Goal: Transaction & Acquisition: Purchase product/service

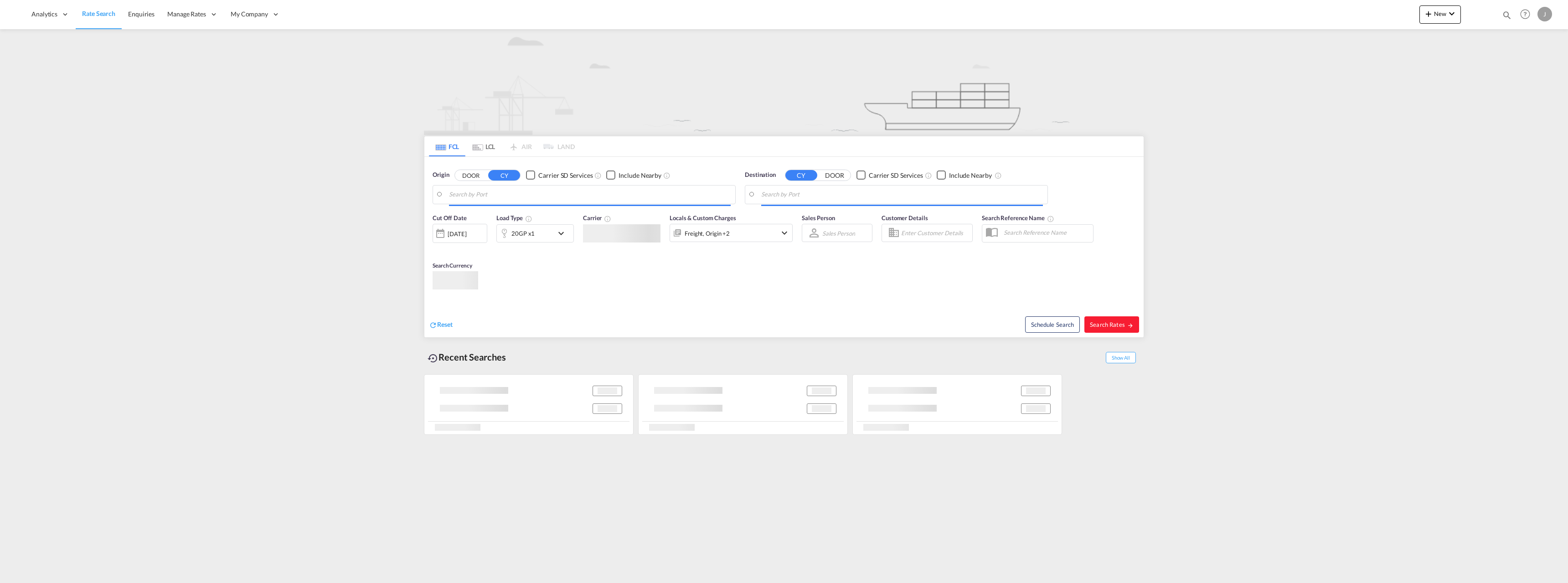
type input "Raumo (Rauma), [GEOGRAPHIC_DATA]"
type input "[GEOGRAPHIC_DATA], LBBEY"
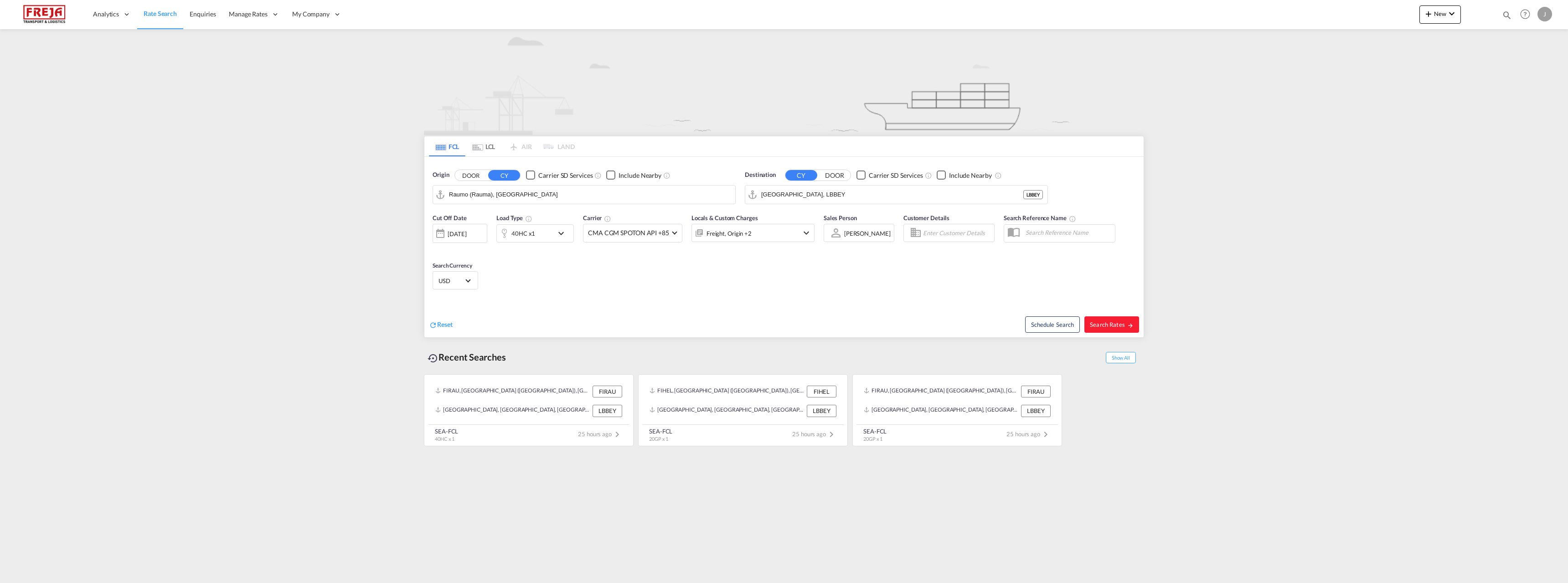
click at [596, 196] on input "Raumo (Rauma), [GEOGRAPHIC_DATA]" at bounding box center [590, 195] width 282 height 13
click at [489, 221] on div "Shangha i China CNSHA" at bounding box center [519, 219] width 173 height 27
type input "[GEOGRAPHIC_DATA], [GEOGRAPHIC_DATA]"
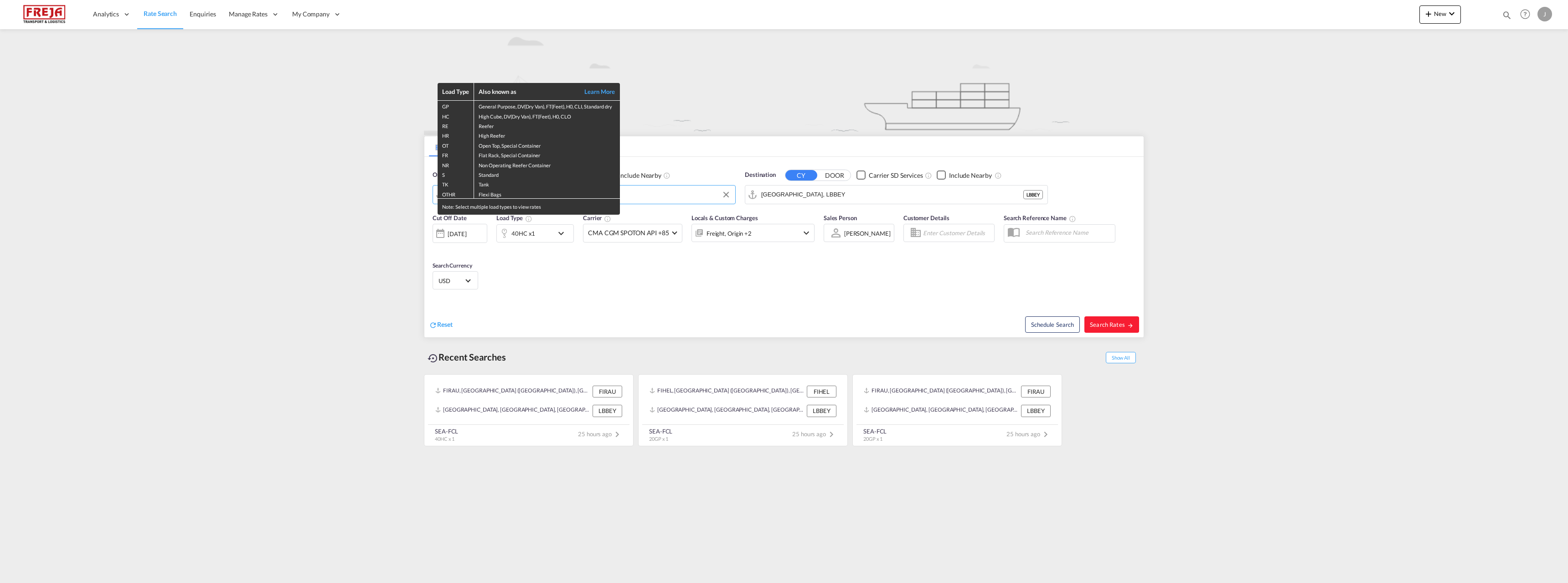
click at [821, 196] on div "Load Type Also known as Learn More GP General Purpose, DV(Dry Van), FT(Feet), H…" at bounding box center [784, 292] width 1568 height 583
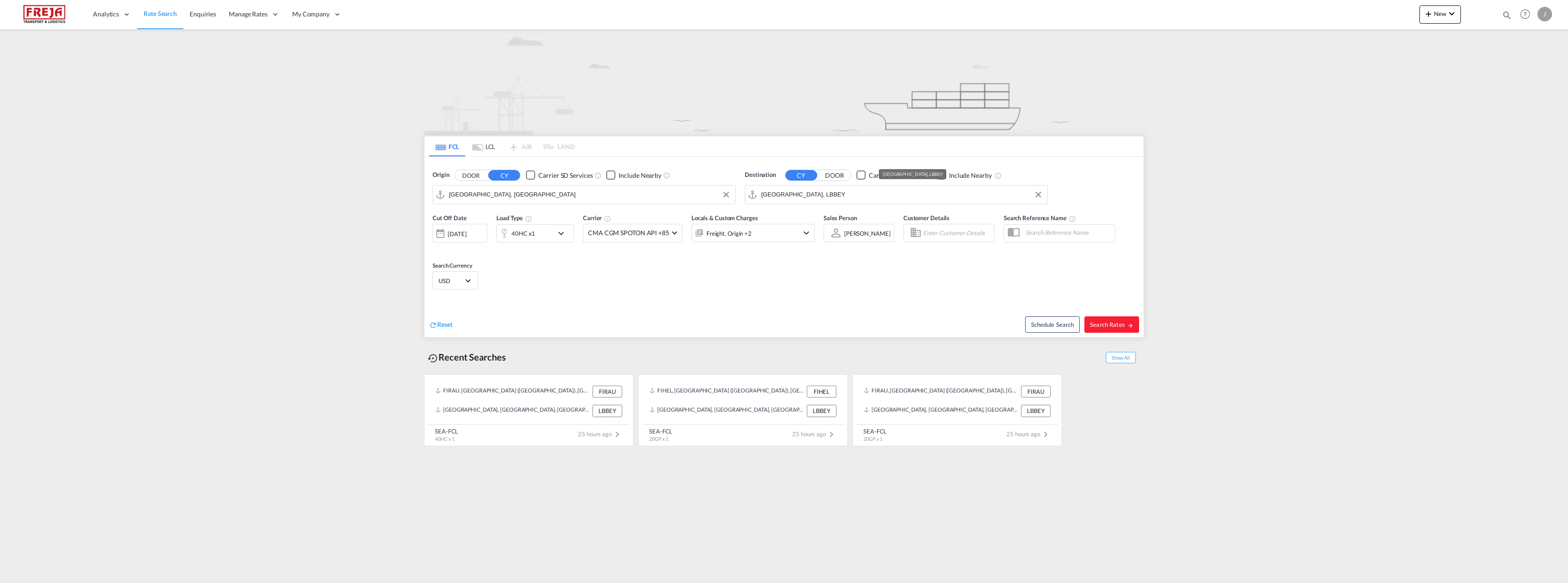
click at [818, 190] on input "Beirut, LBBEY" at bounding box center [902, 195] width 282 height 13
click at [808, 217] on div "Helsi nki ( Helsi ngfors) Finland FIHEL" at bounding box center [831, 219] width 173 height 27
type input "Helsinki (Helsingfors), FIHEL"
click at [1104, 320] on button "Search Rates" at bounding box center [1111, 324] width 55 height 16
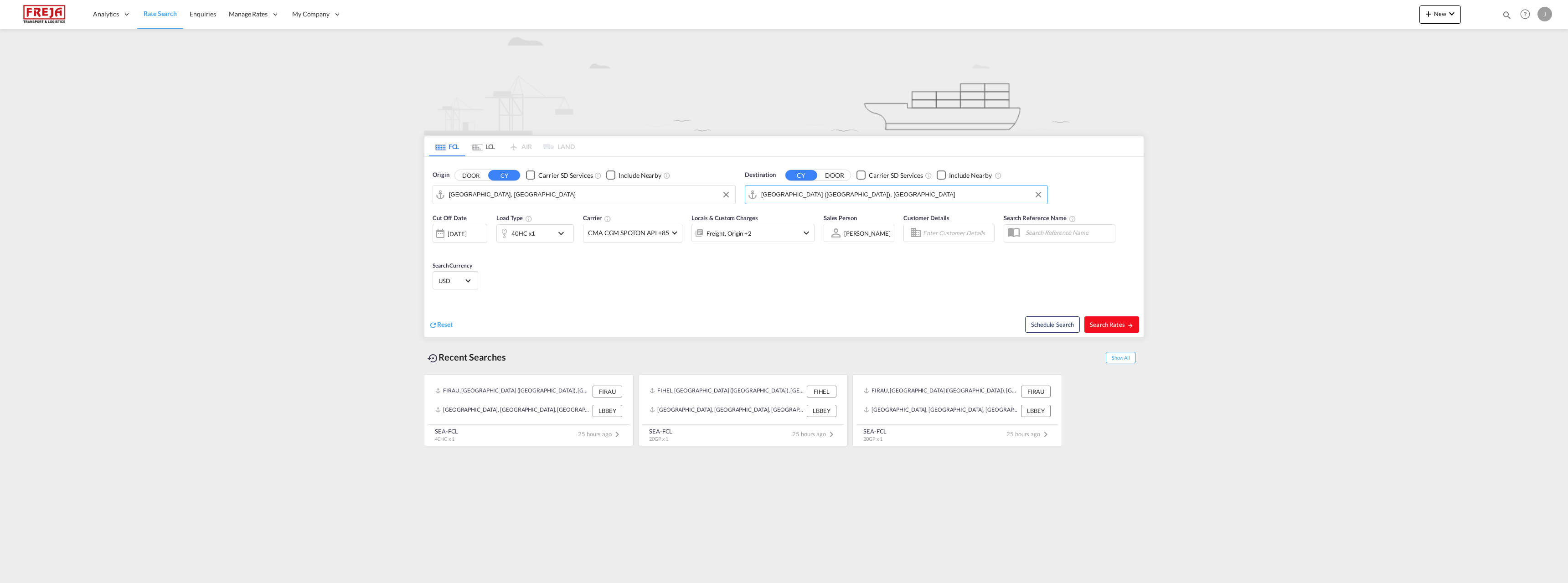
type input "CNSHA to FIHEL / 2 Sep 2025"
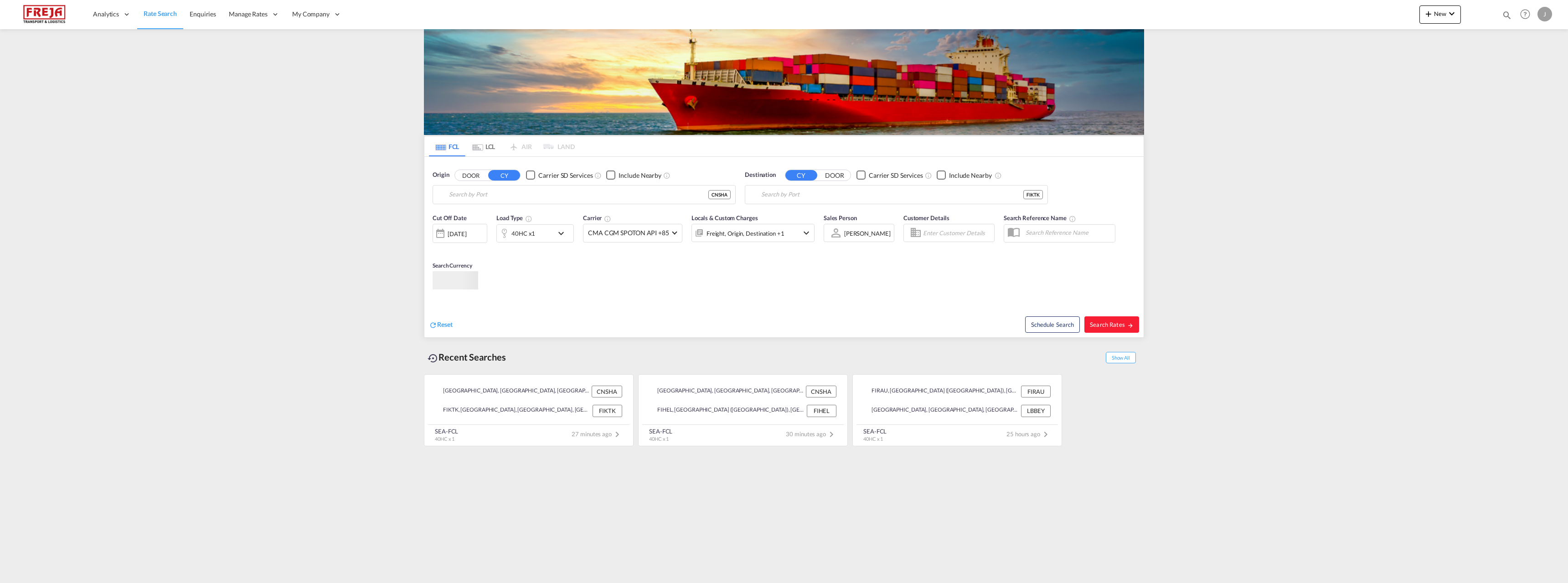
type input "[GEOGRAPHIC_DATA], [GEOGRAPHIC_DATA]"
type input "Kotka, FIKTK"
click at [513, 194] on input "[GEOGRAPHIC_DATA], [GEOGRAPHIC_DATA]" at bounding box center [590, 195] width 282 height 13
click at [783, 197] on input "Kotka, FIKTK" at bounding box center [902, 195] width 282 height 13
click at [639, 194] on input "[GEOGRAPHIC_DATA], [GEOGRAPHIC_DATA]" at bounding box center [590, 195] width 282 height 13
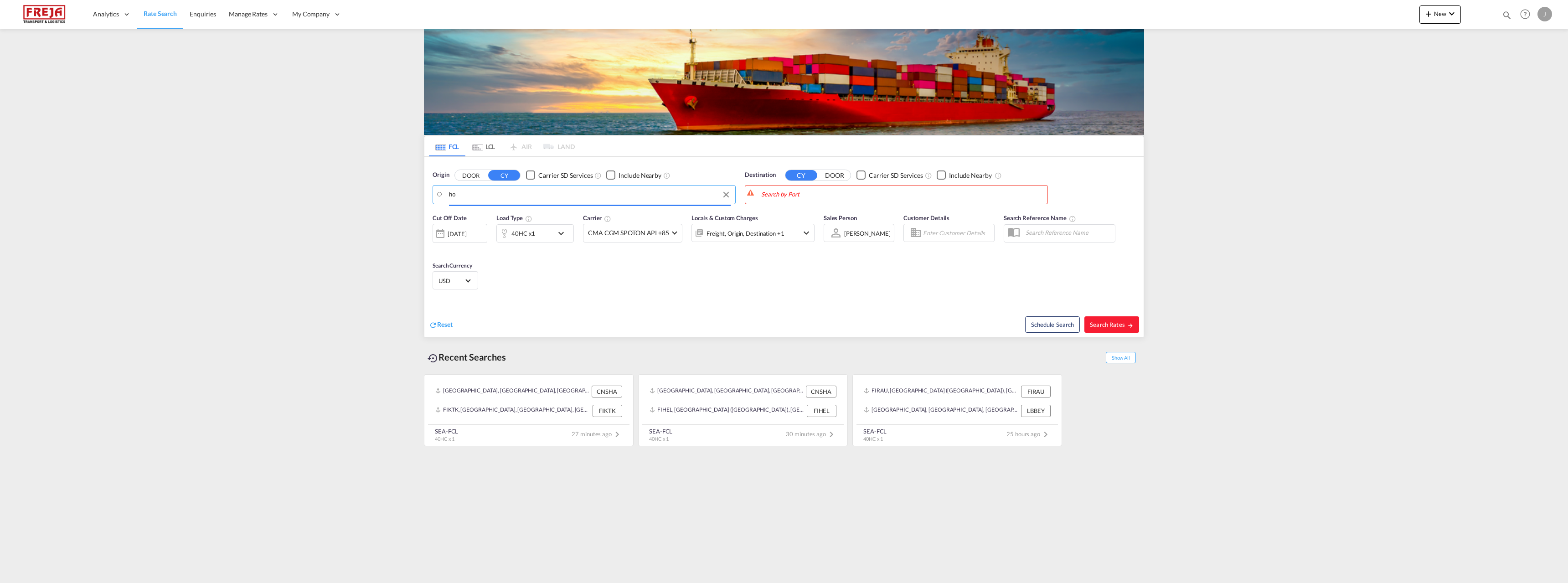
type input "h"
click at [486, 215] on div "Ningbo China CNNGB" at bounding box center [519, 219] width 173 height 27
type input "Ningbo, CNNGB"
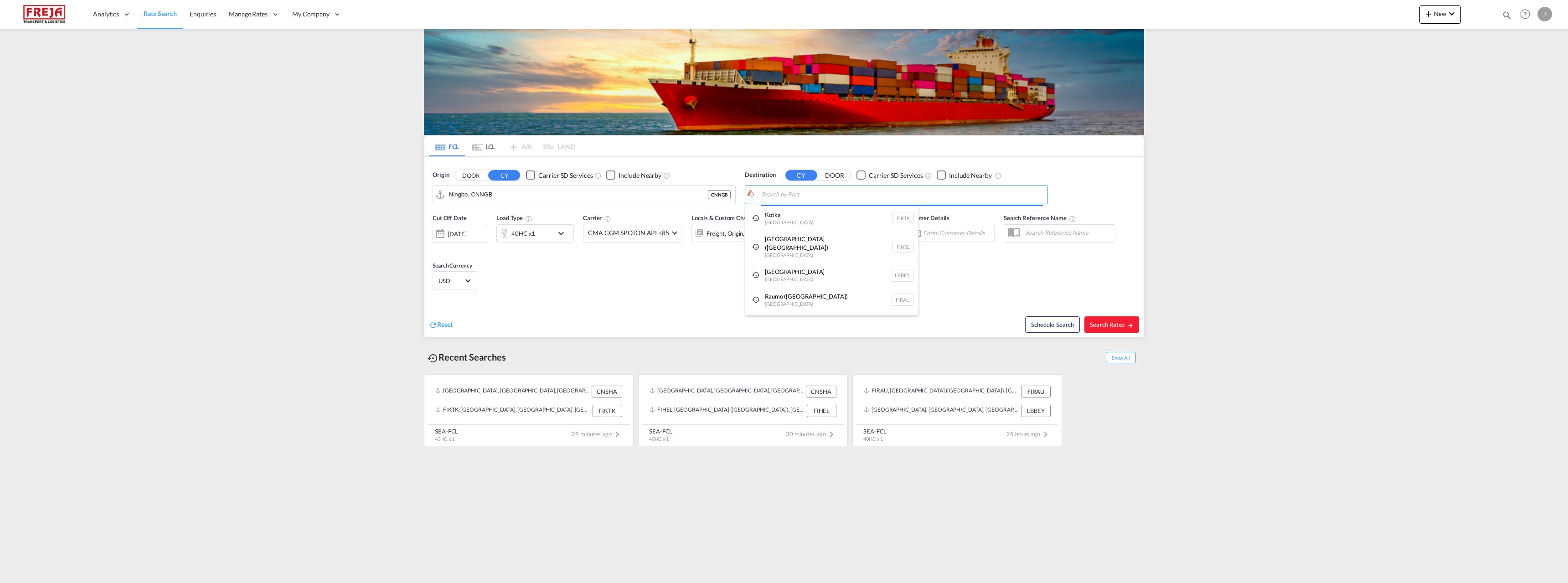
click at [775, 190] on body "Analytics Reports Dashboard Rate Search Enquiries Manage Rates Contract Rates" at bounding box center [784, 292] width 1568 height 583
click at [780, 216] on div "Raumo ( [GEOGRAPHIC_DATA] ) [GEOGRAPHIC_DATA] [GEOGRAPHIC_DATA]" at bounding box center [831, 219] width 173 height 27
type input "Raumo (Rauma), [GEOGRAPHIC_DATA]"
click at [1103, 325] on span "Search Rates" at bounding box center [1111, 324] width 44 height 7
type input "CNNGB to FIRAU / [DATE]"
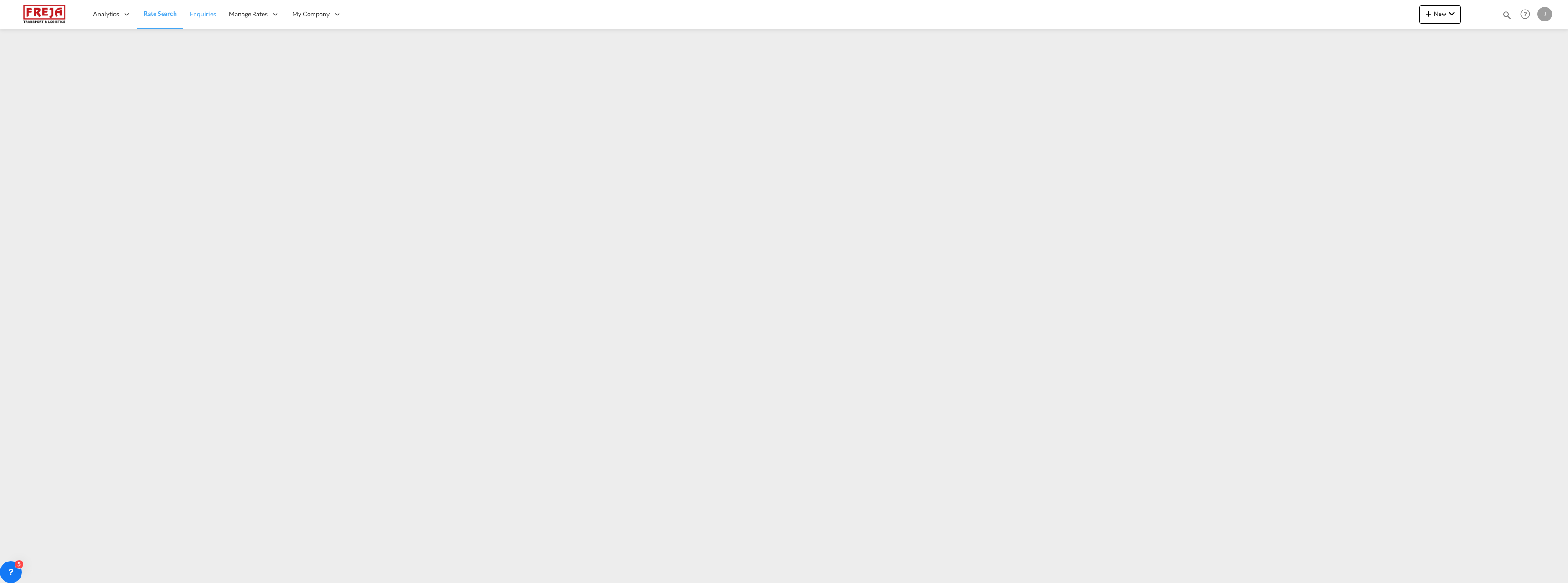
click at [200, 17] on span "Enquiries" at bounding box center [203, 13] width 26 height 8
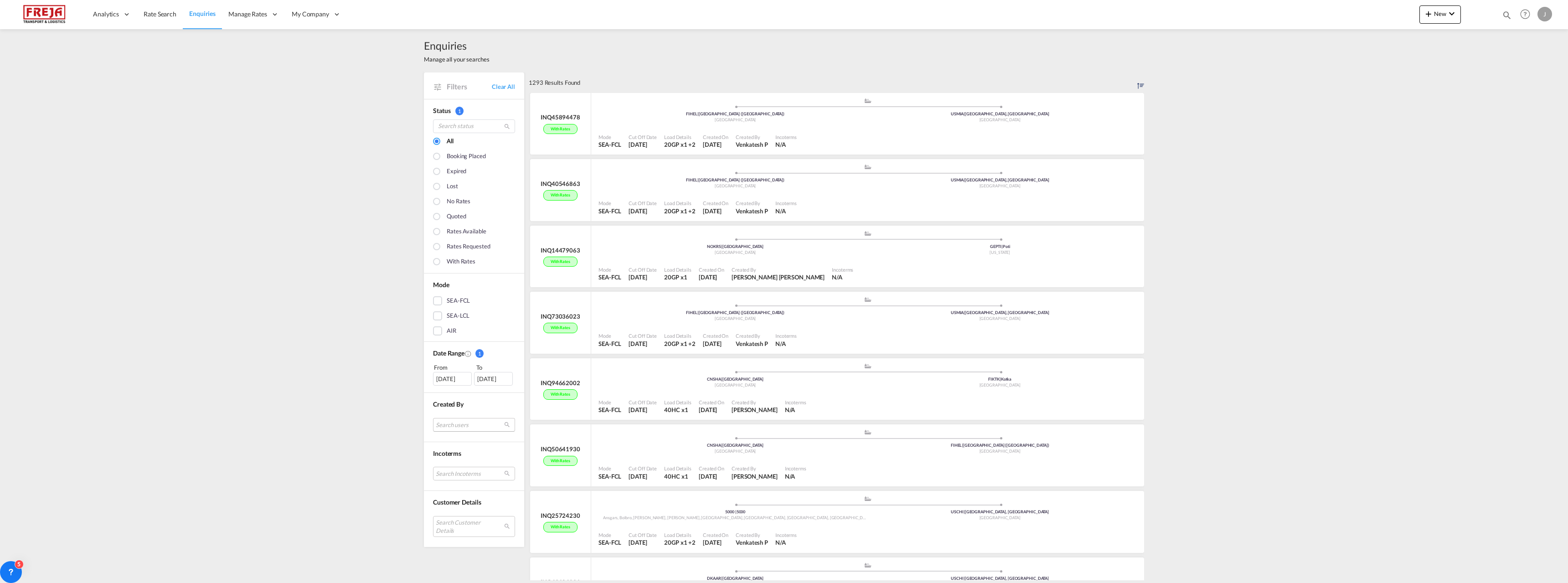
click at [462, 425] on md-select "Search users internal users internal_user [PERSON_NAME] [PERSON_NAME] [PERSON_N…" at bounding box center [474, 425] width 82 height 13
click at [444, 388] on input "search" at bounding box center [466, 388] width 98 height 8
type input "pirjo"
click at [466, 425] on small "pirjo .[EMAIL_ADDRESS][DOMAIN_NAME]" at bounding box center [478, 428] width 96 height 6
click at [466, 442] on div "Done" at bounding box center [470, 444] width 116 height 16
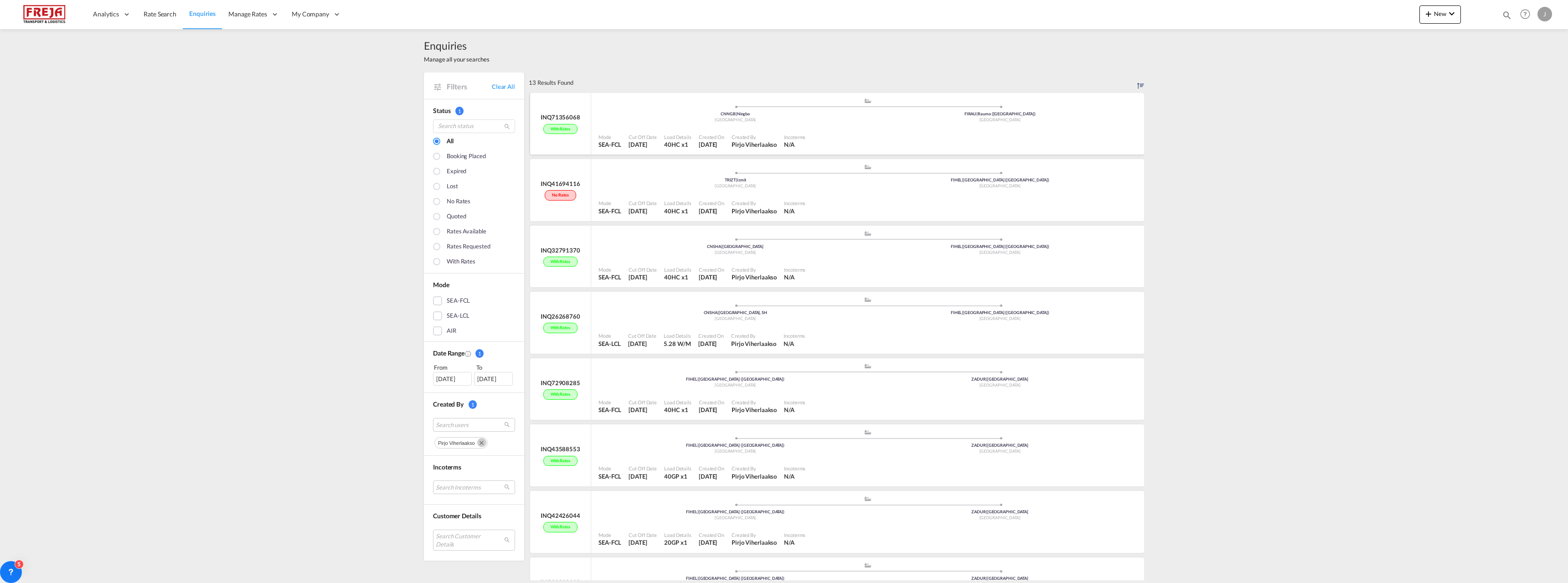
click at [739, 133] on div "Created By [PERSON_NAME]" at bounding box center [754, 141] width 52 height 20
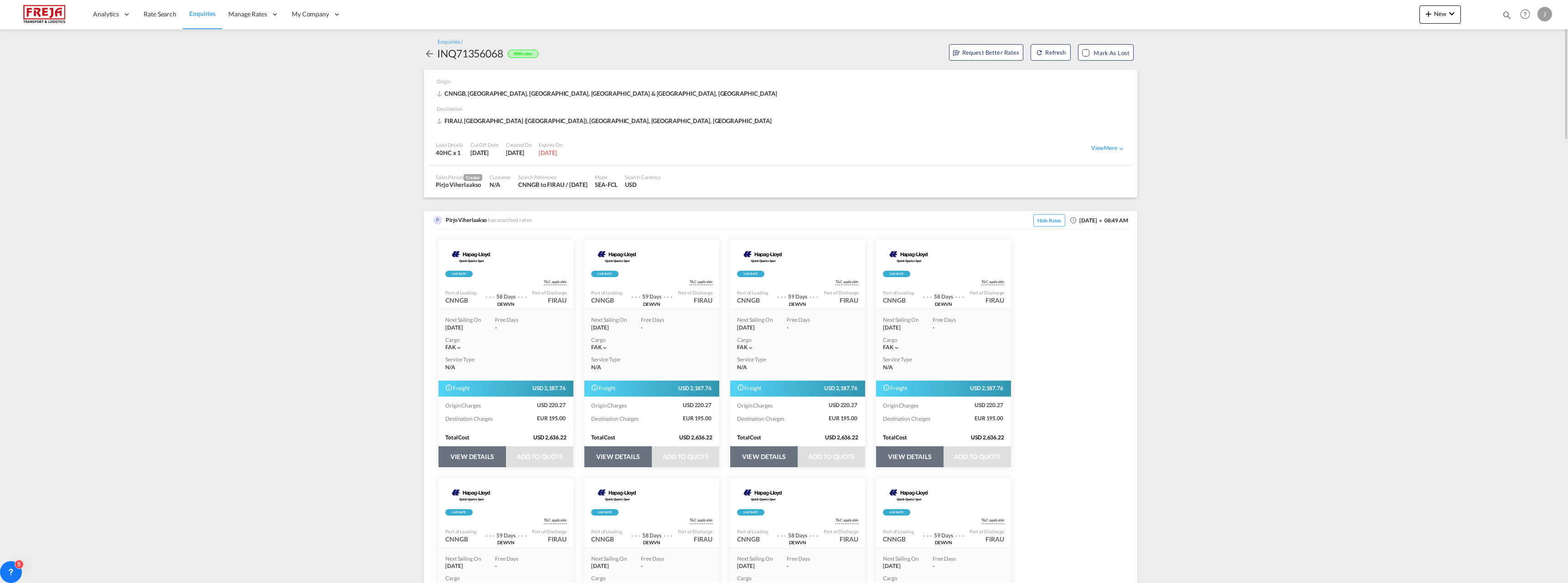
click at [450, 301] on div "CNNGB" at bounding box center [457, 300] width 23 height 9
click at [446, 300] on div "CNNGB" at bounding box center [457, 300] width 23 height 9
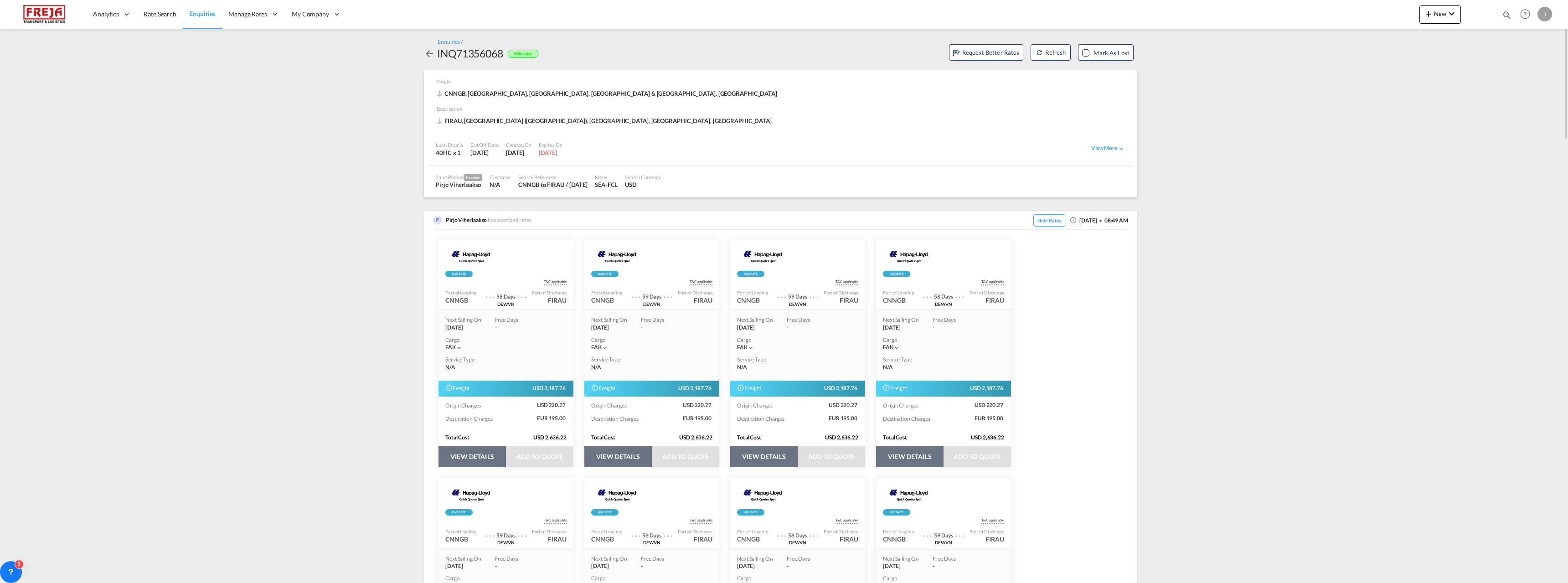
click at [426, 57] on md-icon "icon-arrow-left" at bounding box center [429, 54] width 11 height 11
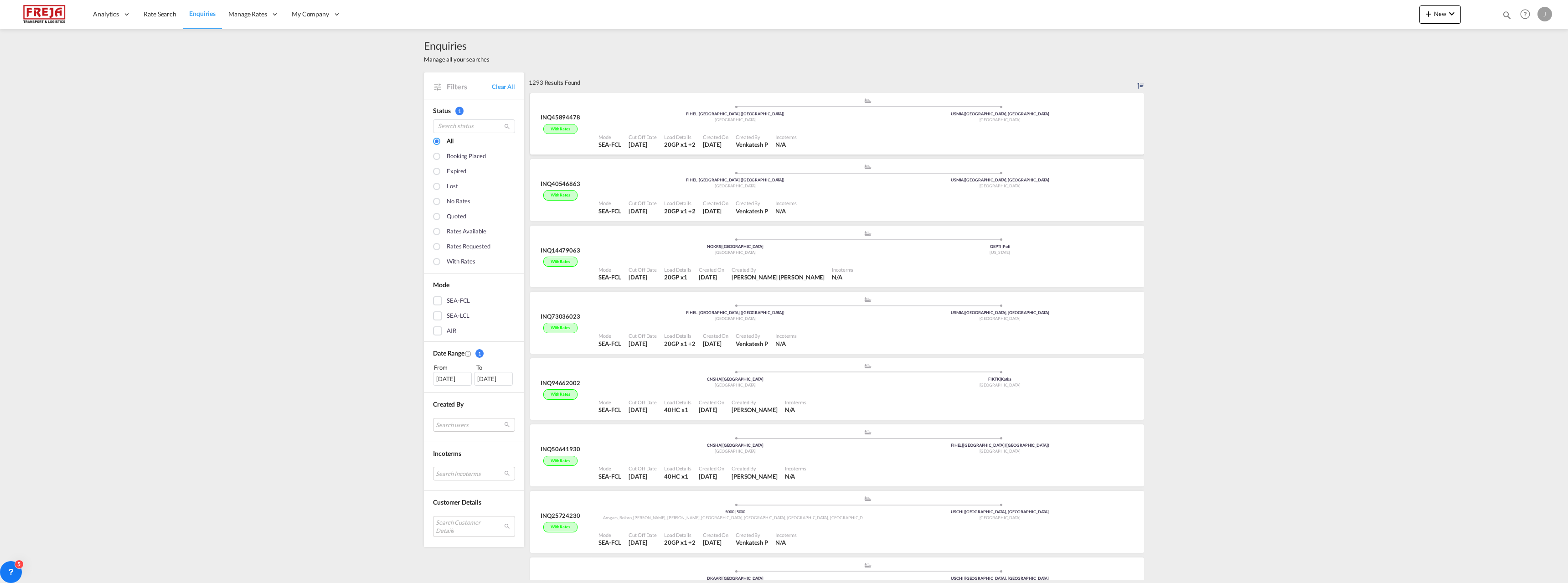
click at [624, 128] on div "Mode SEA-FCL Cut Off Date [DATE] Load Details 20GP x1 +2 Created On [DATE] Crea…" at bounding box center [867, 141] width 553 height 28
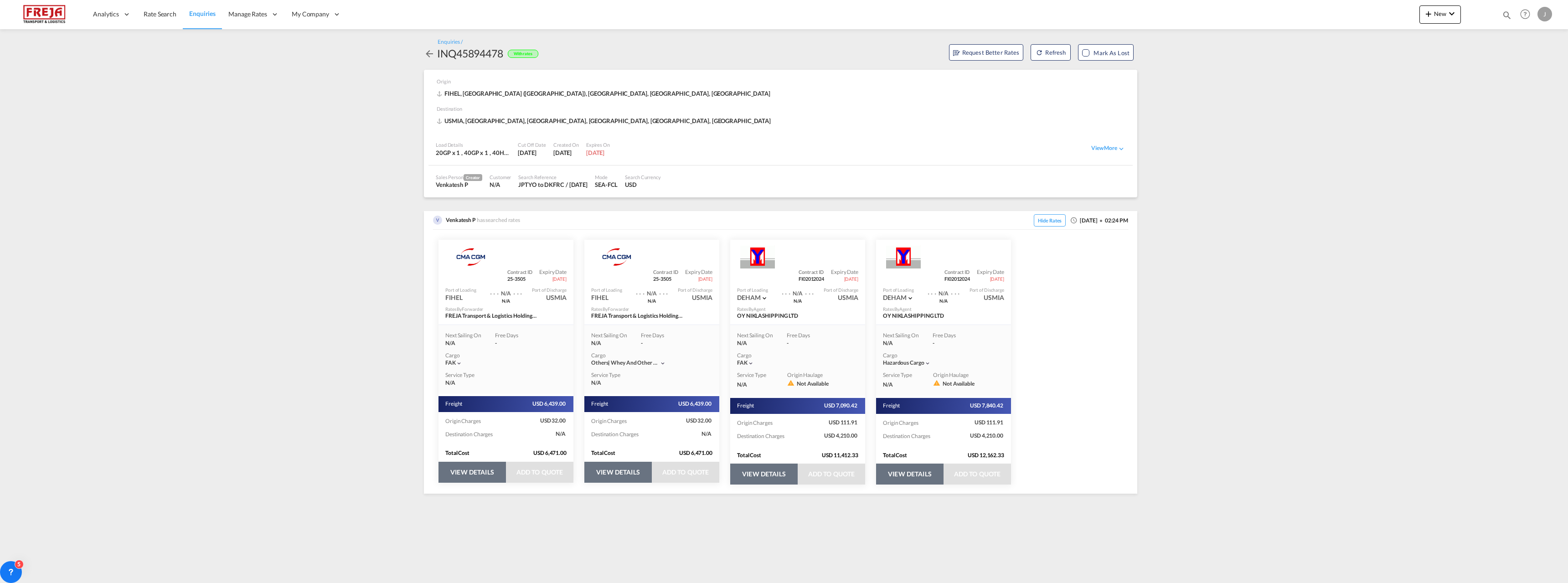
click at [429, 55] on md-icon "icon-arrow-left" at bounding box center [429, 54] width 11 height 11
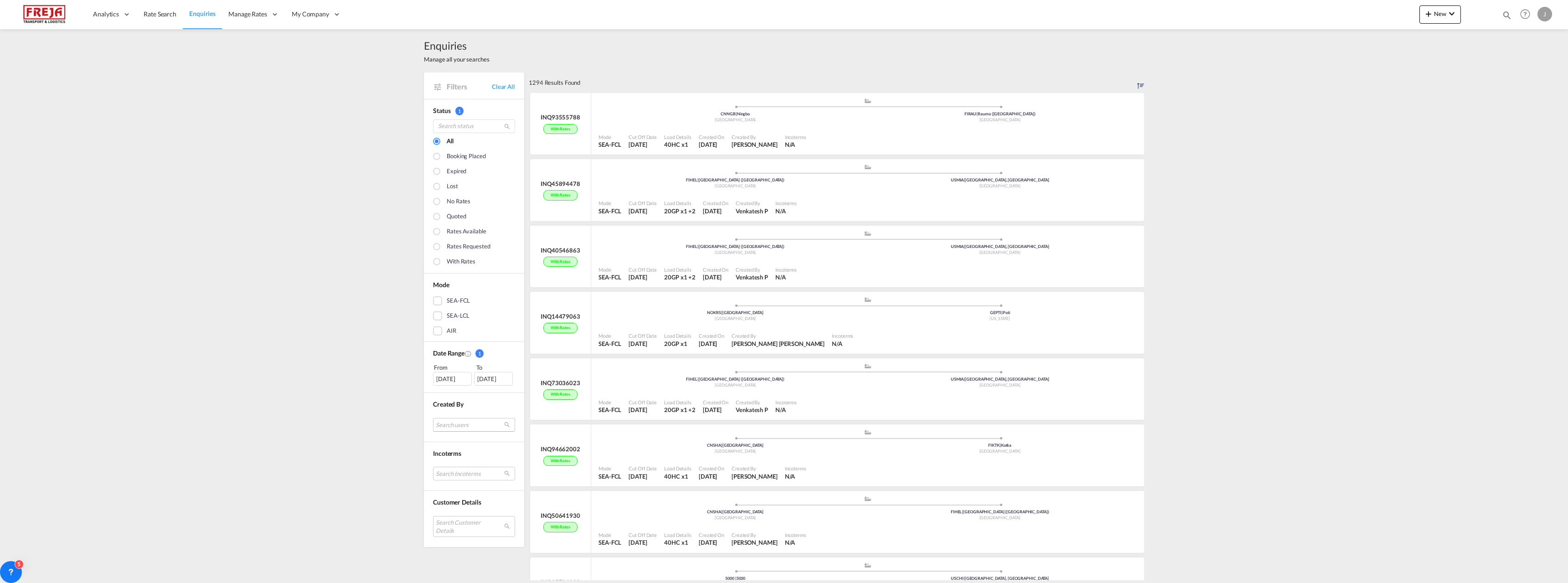
click at [455, 425] on md-select "Search users internal users internal_user [PERSON_NAME] [PERSON_NAME] [PERSON_N…" at bounding box center [474, 425] width 82 height 13
click at [349, 418] on md-backdrop at bounding box center [784, 292] width 1568 height 583
click at [447, 422] on md-select "Search users" at bounding box center [474, 425] width 82 height 13
click at [455, 388] on input "search" at bounding box center [466, 388] width 98 height 8
type input "pirjo"
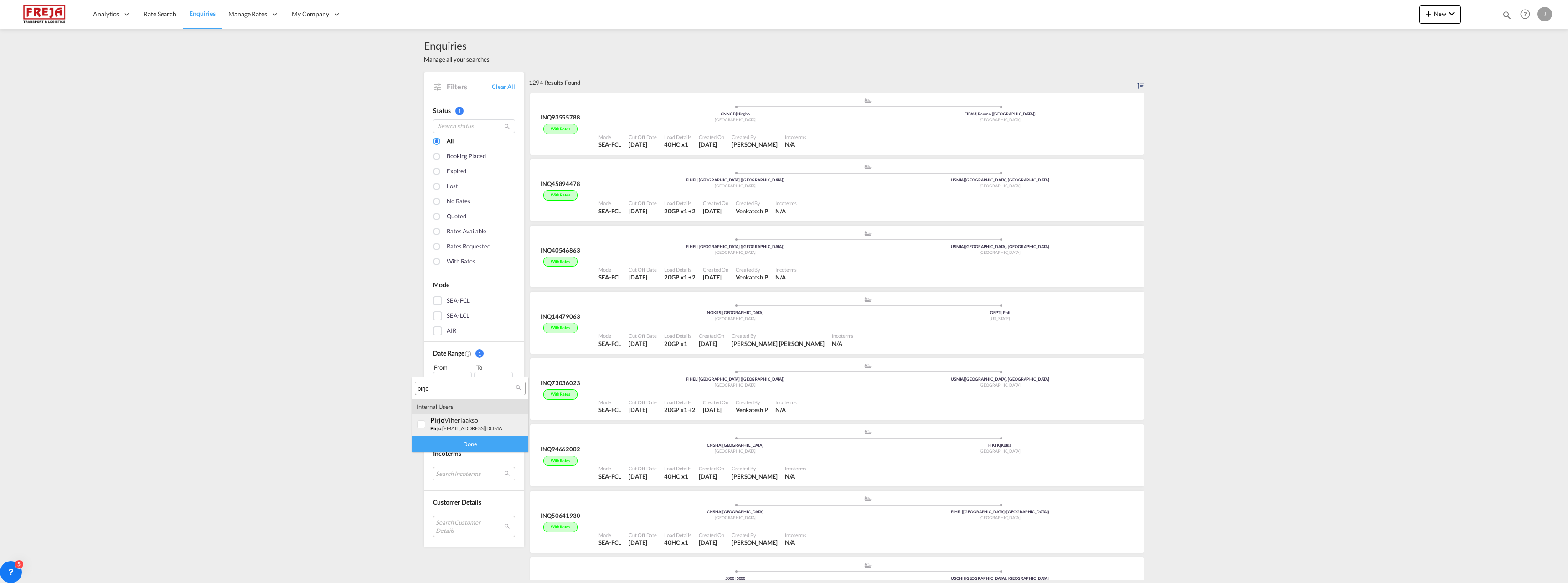
click at [444, 427] on small "pirjo .[EMAIL_ADDRESS][DOMAIN_NAME]" at bounding box center [478, 428] width 96 height 6
click at [447, 447] on div "Done" at bounding box center [470, 444] width 116 height 16
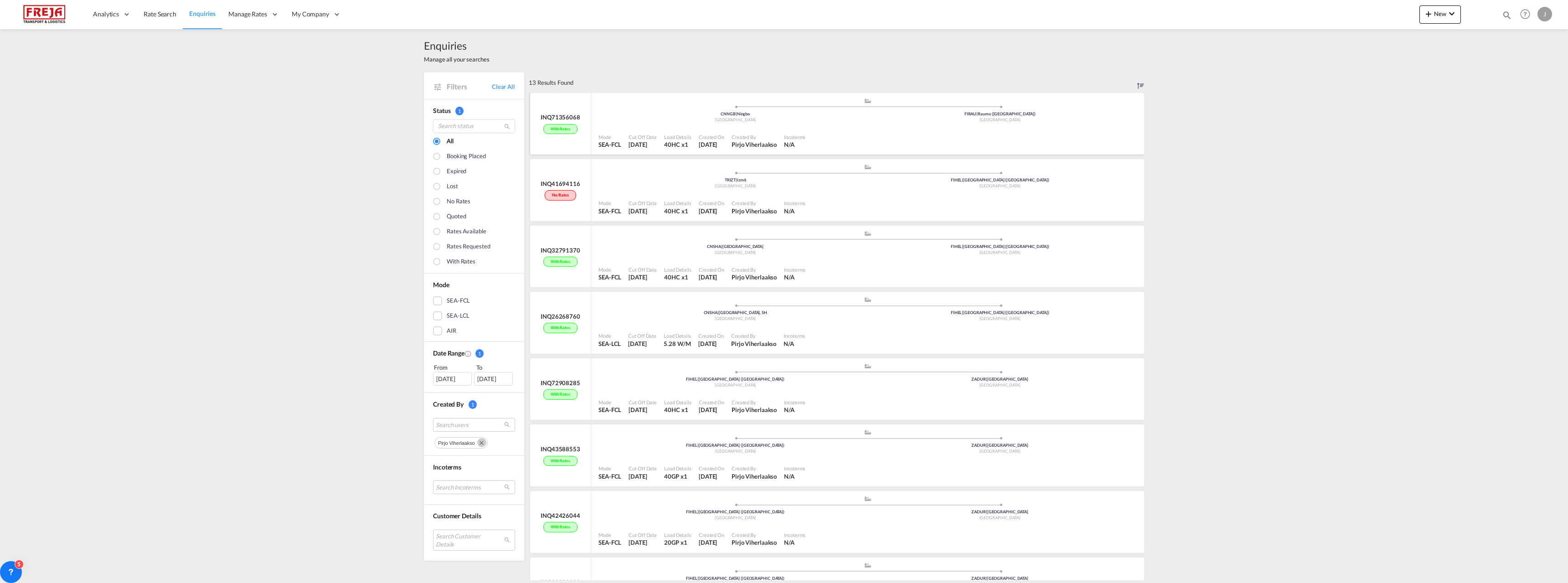
click at [650, 138] on div "Cut Off Date" at bounding box center [643, 136] width 28 height 7
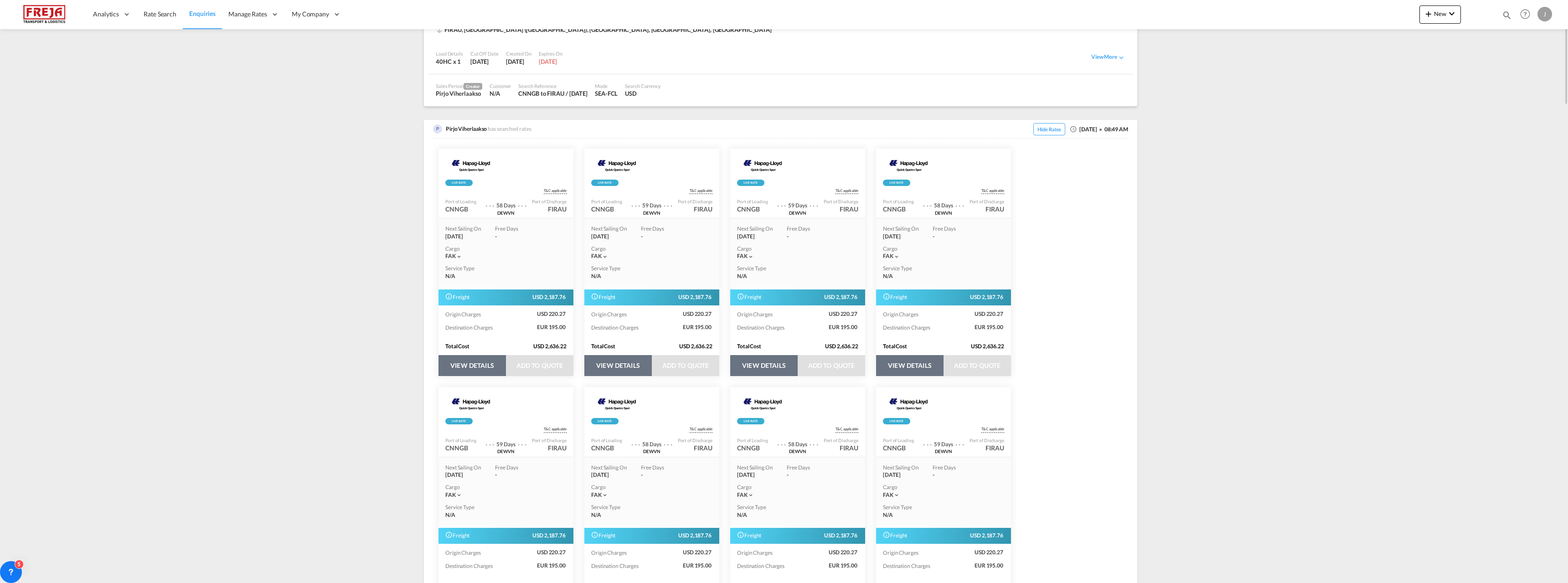
scroll to position [46, 0]
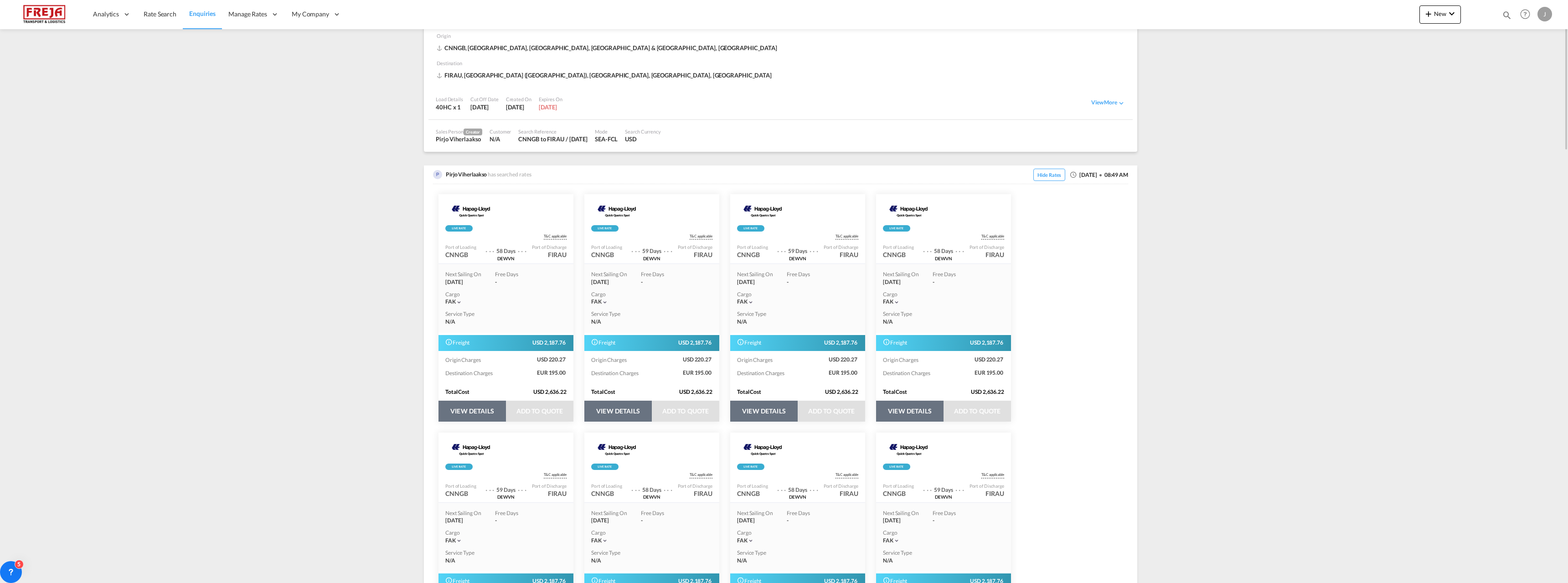
click at [472, 408] on button "VIEW DETAILS" at bounding box center [472, 411] width 68 height 21
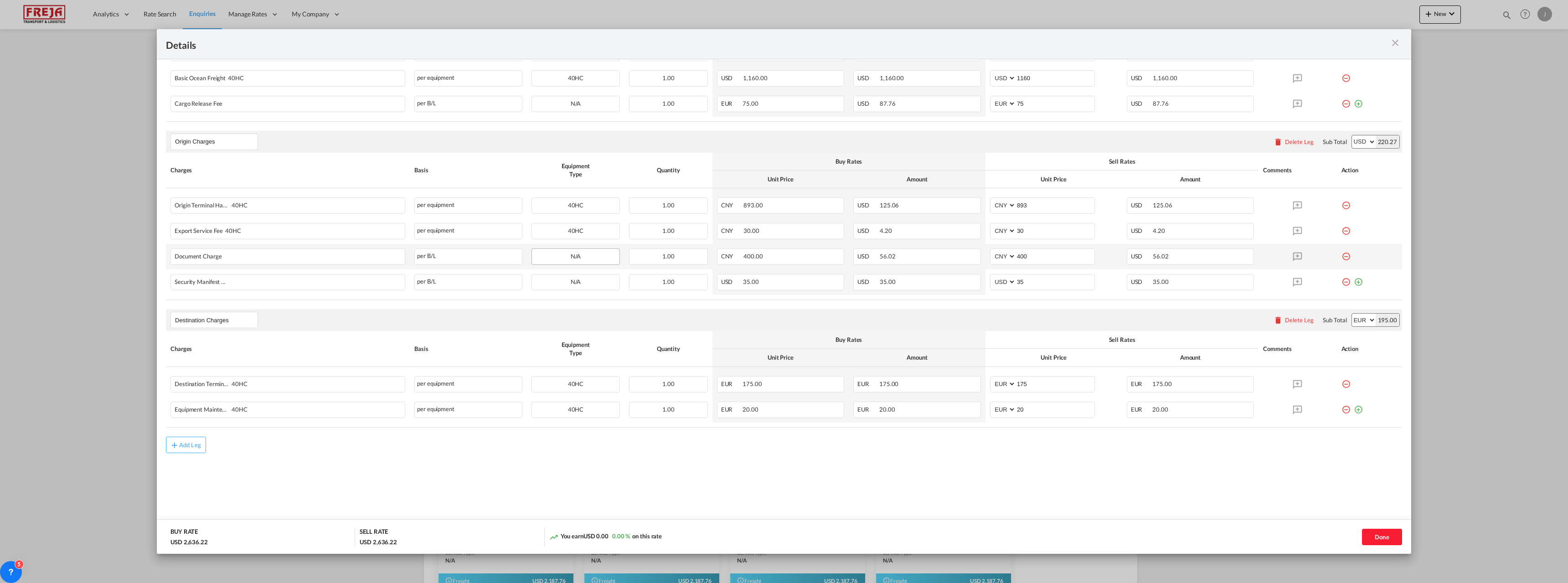
scroll to position [38, 0]
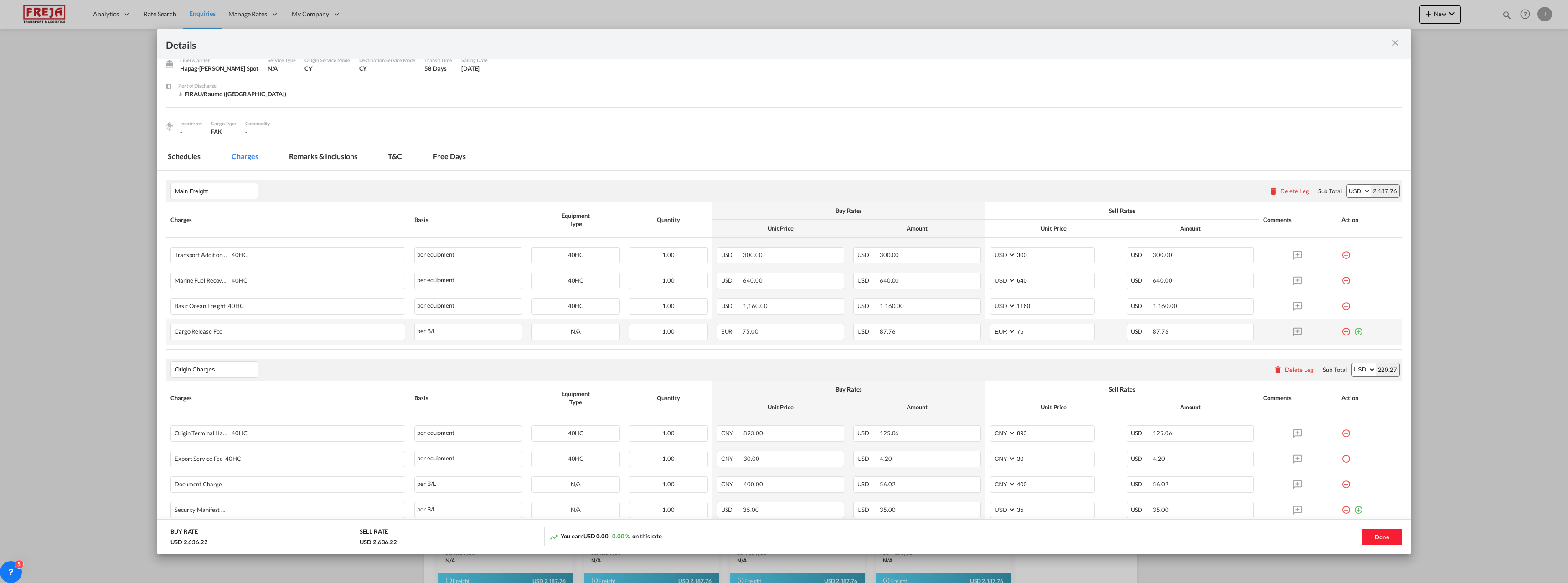
click at [1342, 330] on md-icon "icon-minus-circle-outline red-400-fg" at bounding box center [1346, 328] width 9 height 9
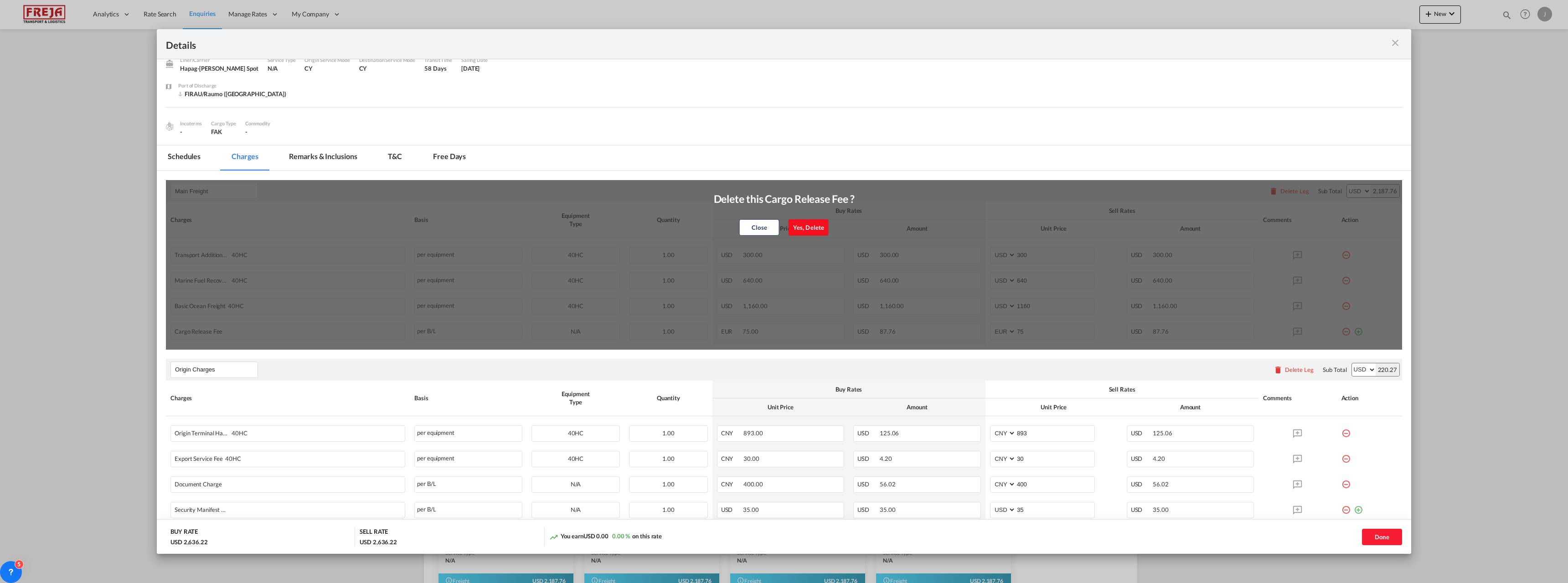
click at [802, 228] on button "Yes, Delete" at bounding box center [808, 227] width 40 height 16
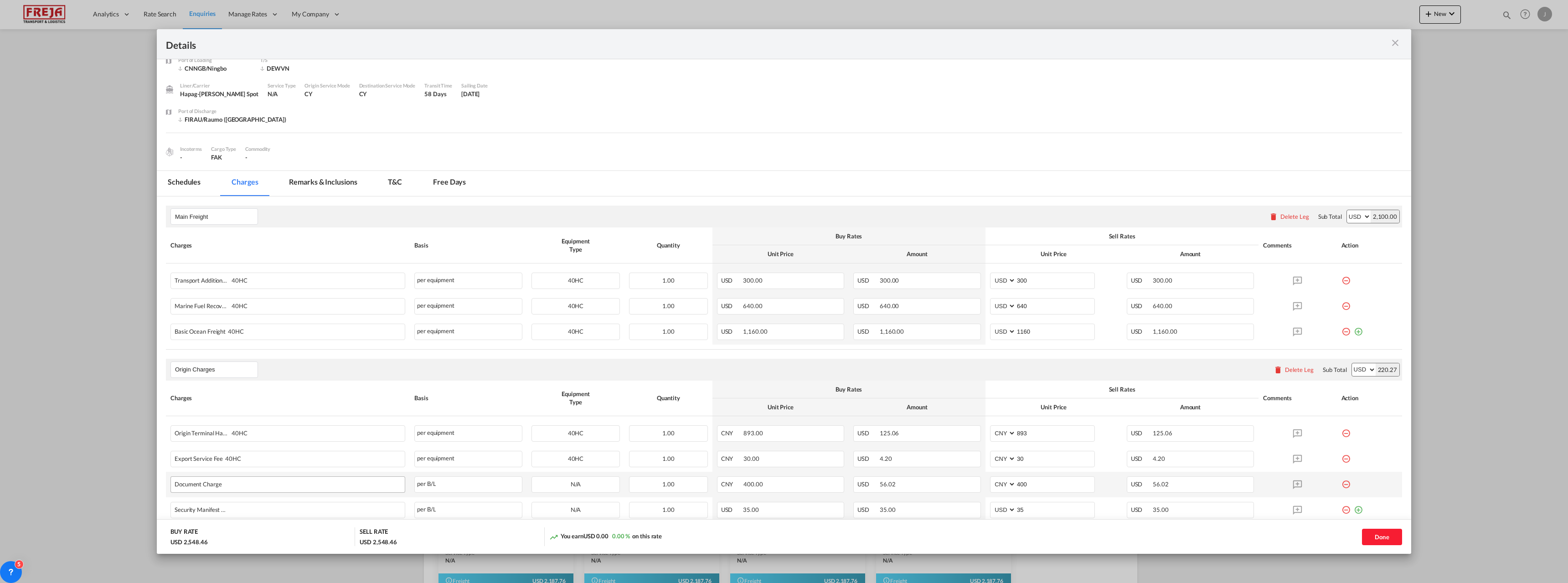
scroll to position [0, 0]
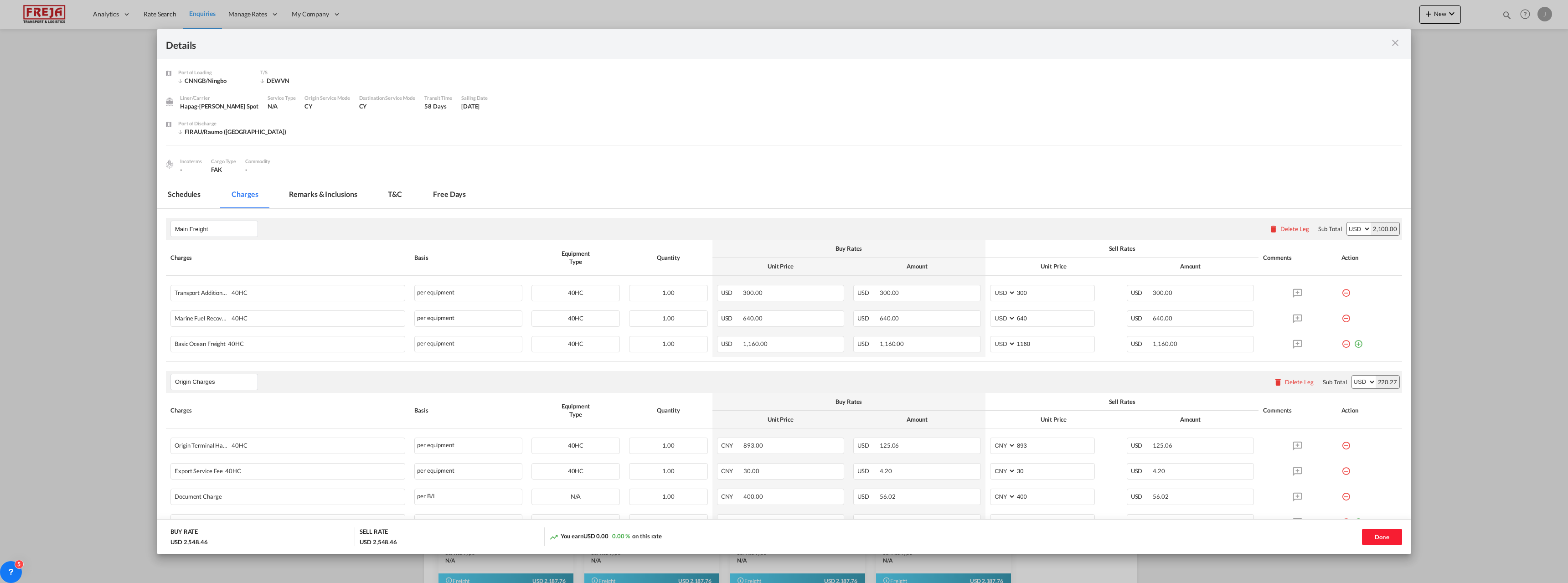
click at [1396, 42] on md-icon "icon-close m-3 fg-AAA8AD cursor" at bounding box center [1395, 43] width 11 height 11
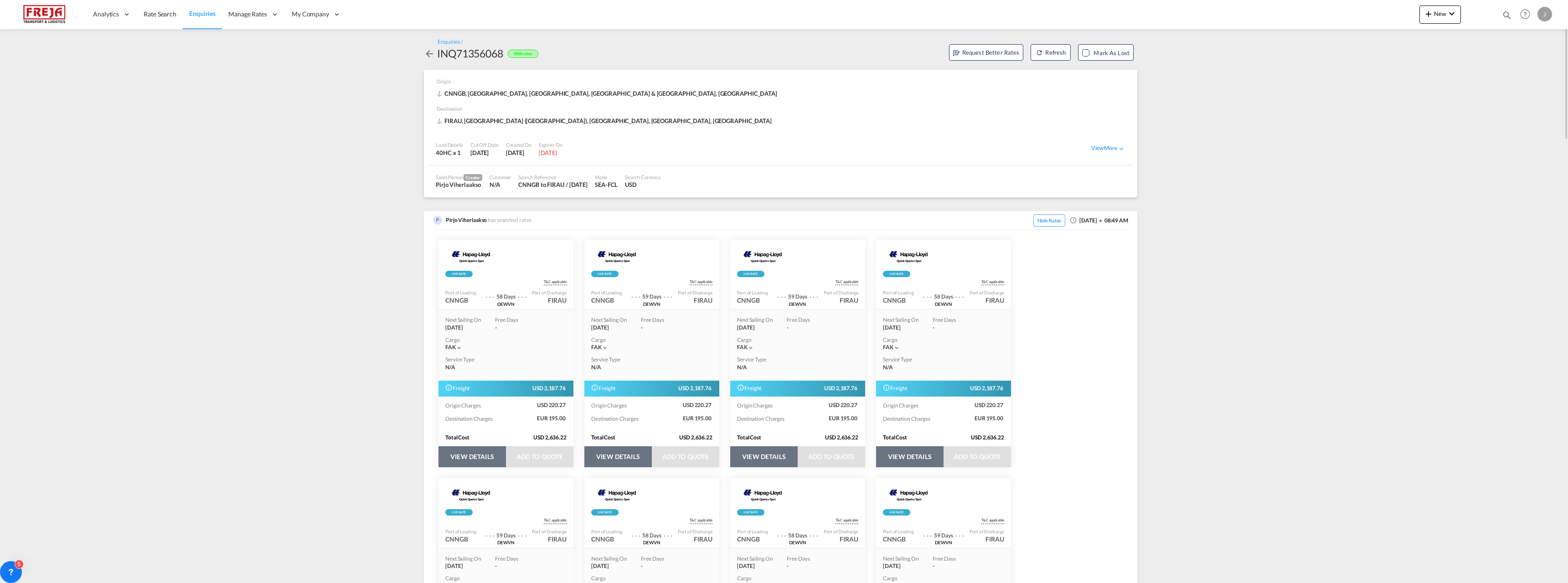
click at [544, 391] on span "USD 2,187.76" at bounding box center [550, 388] width 34 height 8
click at [533, 391] on div at bounding box center [533, 391] width 0 height 0
click at [542, 388] on span "USD 2,187.76" at bounding box center [550, 388] width 34 height 8
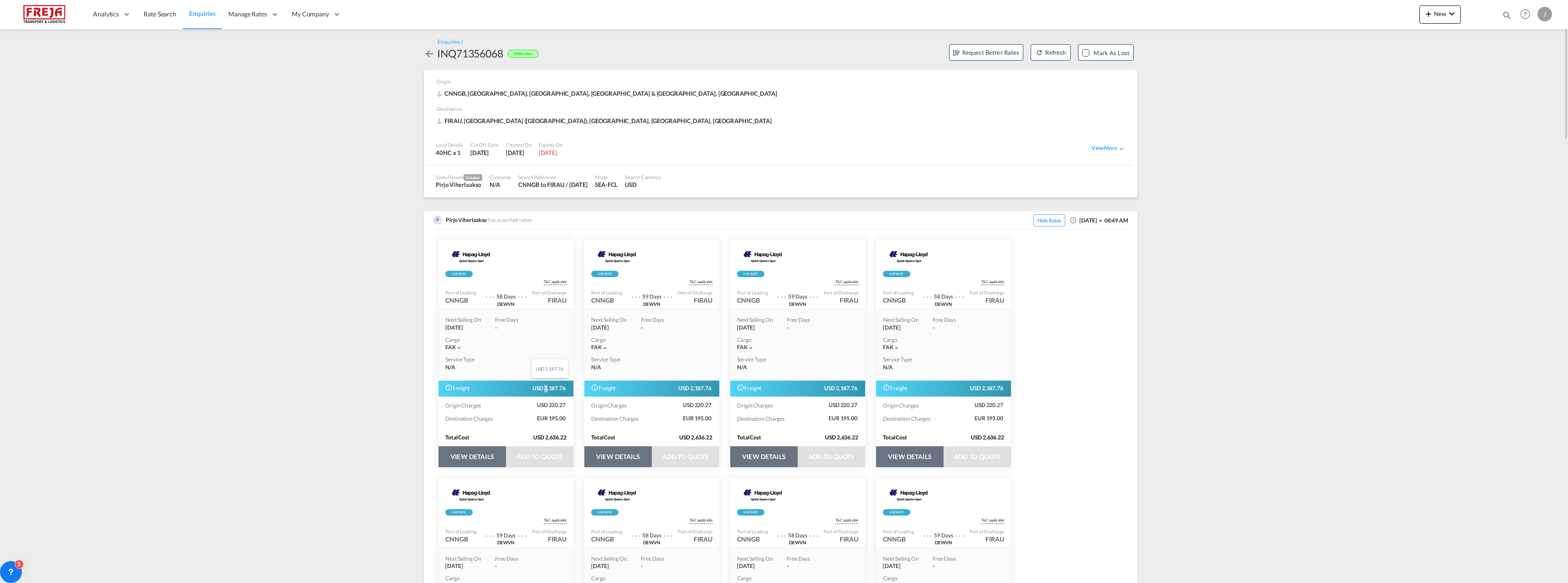
click at [542, 388] on span "USD 2,187.76" at bounding box center [550, 388] width 34 height 8
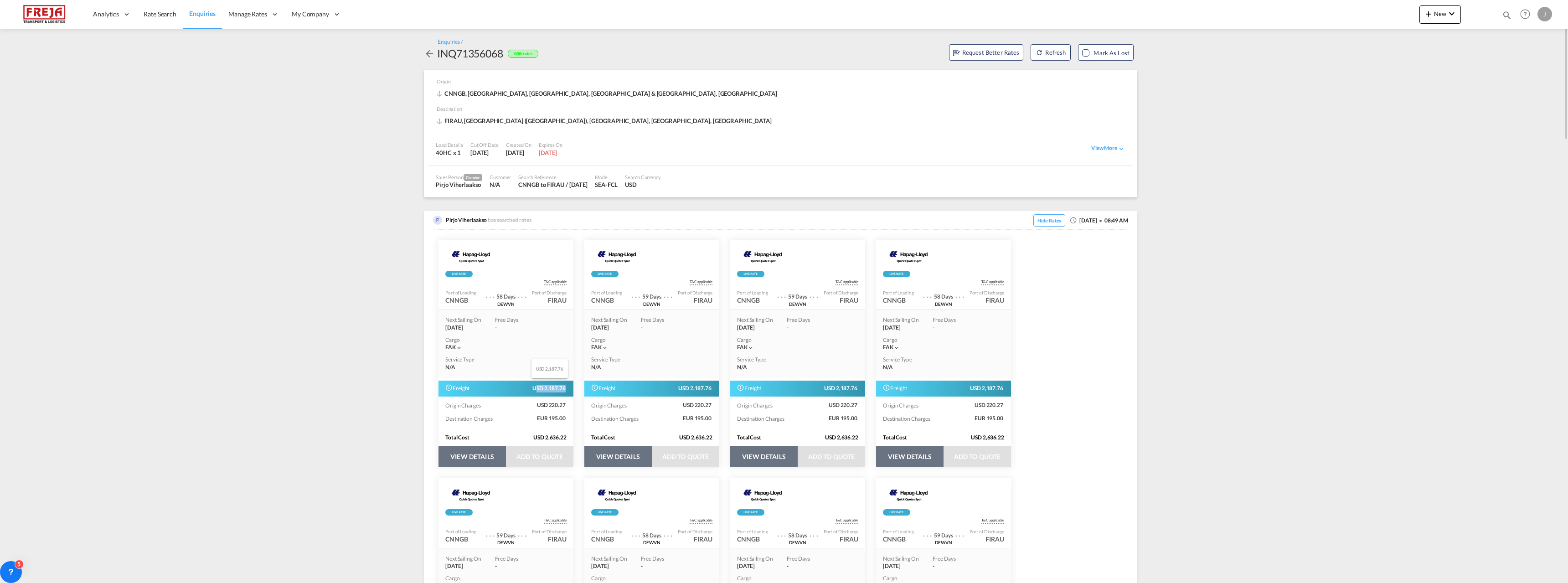
click at [542, 388] on span "USD 2,187.76" at bounding box center [550, 388] width 34 height 8
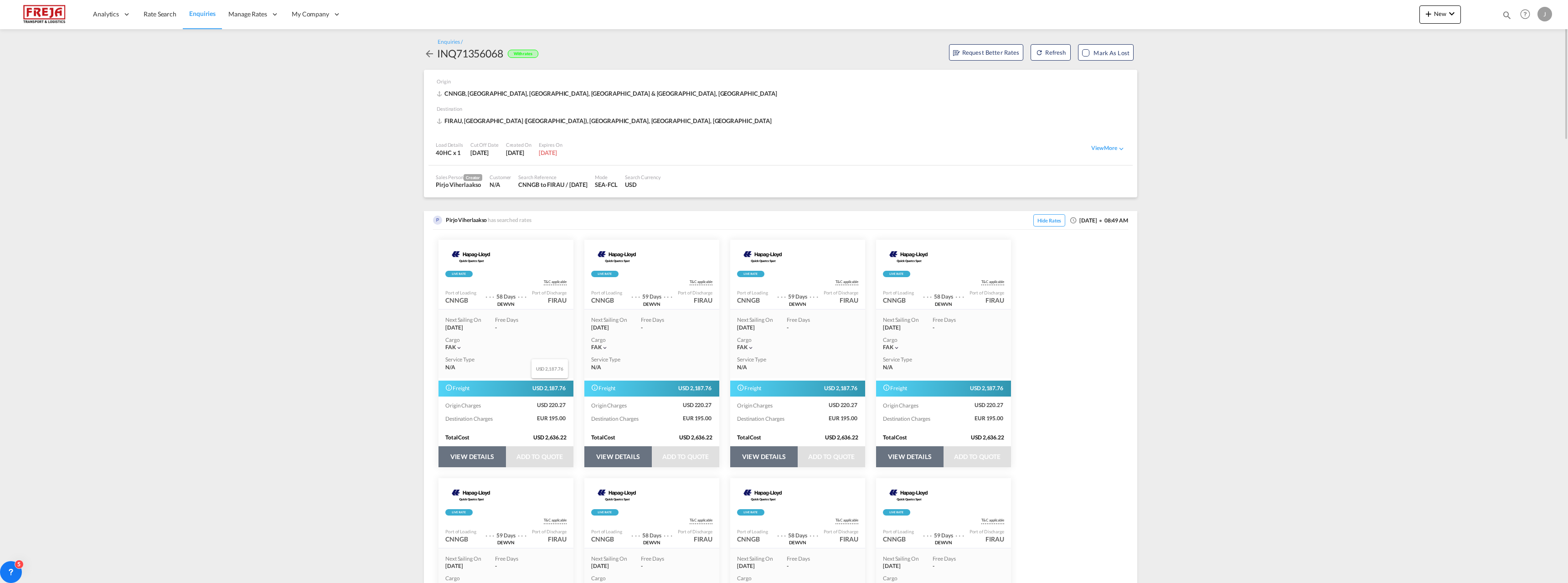
click at [542, 388] on span "USD 2,187.76" at bounding box center [550, 388] width 34 height 8
drag, startPoint x: 567, startPoint y: 387, endPoint x: 458, endPoint y: 391, distance: 109.1
click at [458, 391] on div "Freight USD 2,187.76" at bounding box center [506, 388] width 135 height 16
click at [458, 391] on span "Freight" at bounding box center [458, 389] width 25 height 10
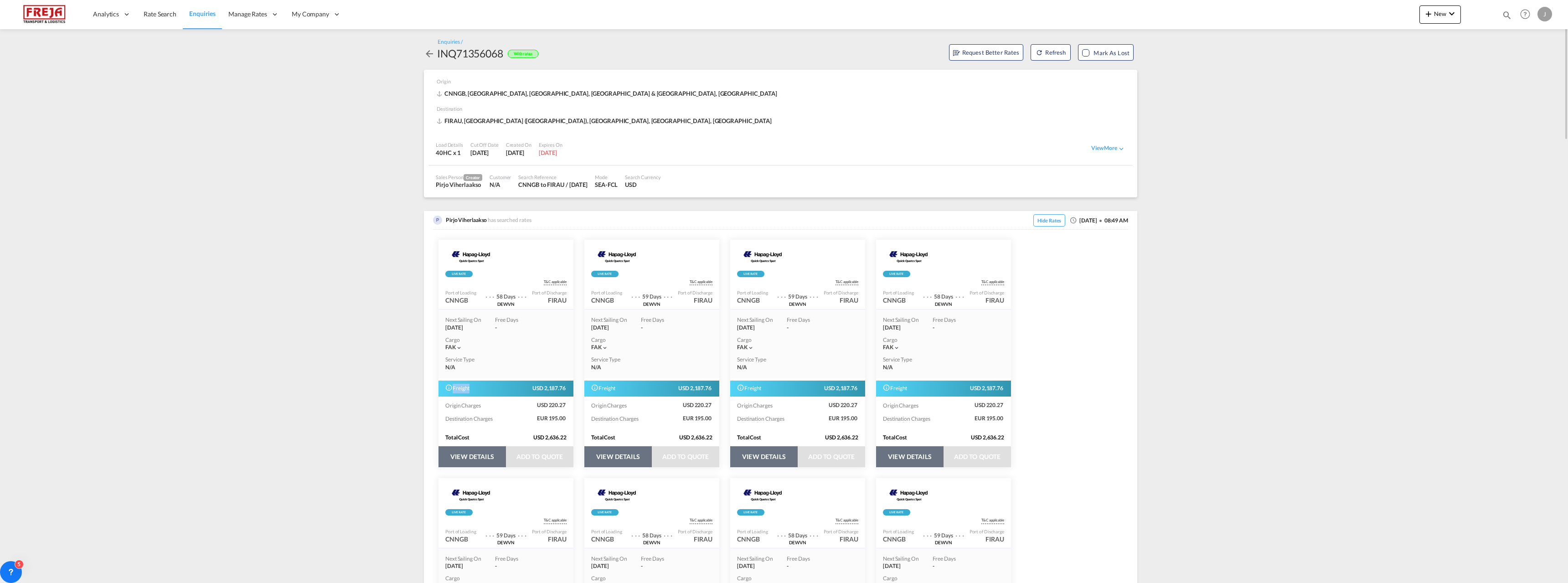
click at [458, 391] on span "Freight" at bounding box center [458, 389] width 25 height 10
click at [458, 387] on span "Freight" at bounding box center [458, 389] width 25 height 10
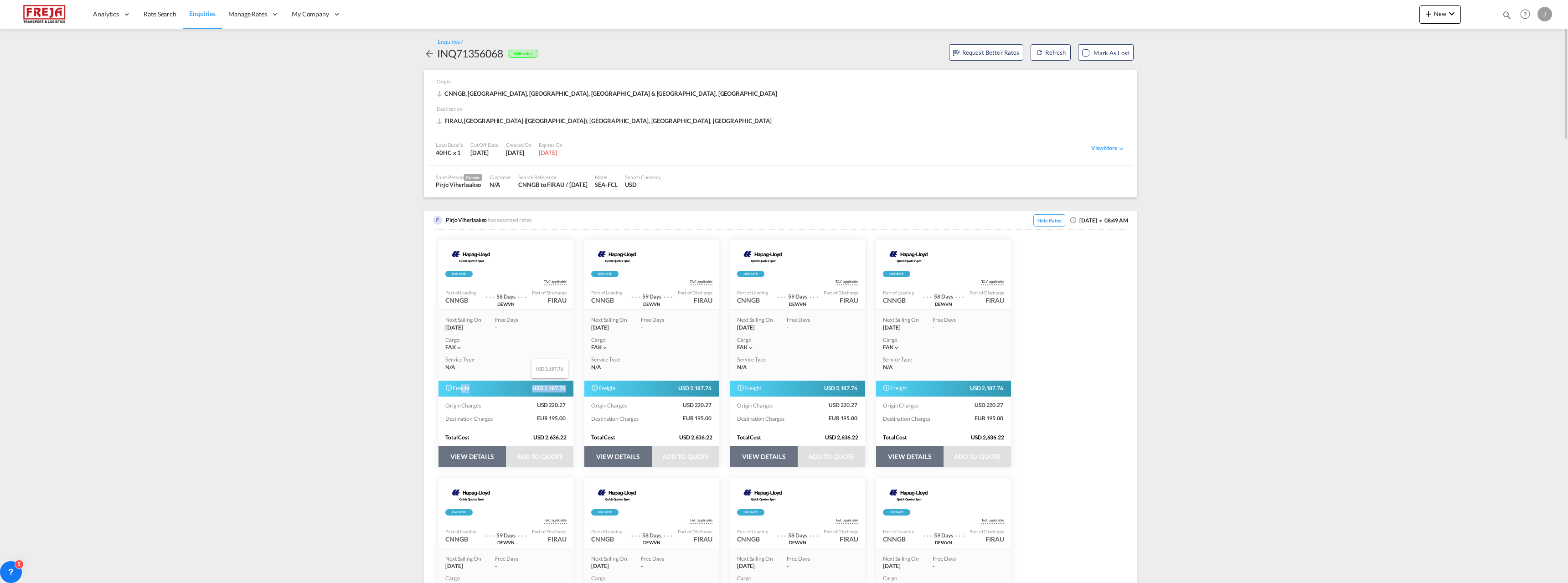
drag, startPoint x: 458, startPoint y: 387, endPoint x: 561, endPoint y: 388, distance: 103.0
click at [561, 388] on div "Freight USD 2,187.76" at bounding box center [506, 388] width 135 height 16
click at [561, 388] on span "USD 2,187.76" at bounding box center [550, 388] width 34 height 8
drag, startPoint x: 572, startPoint y: 388, endPoint x: 453, endPoint y: 389, distance: 119.0
click at [453, 389] on div "Freight USD 2,187.76" at bounding box center [506, 388] width 135 height 16
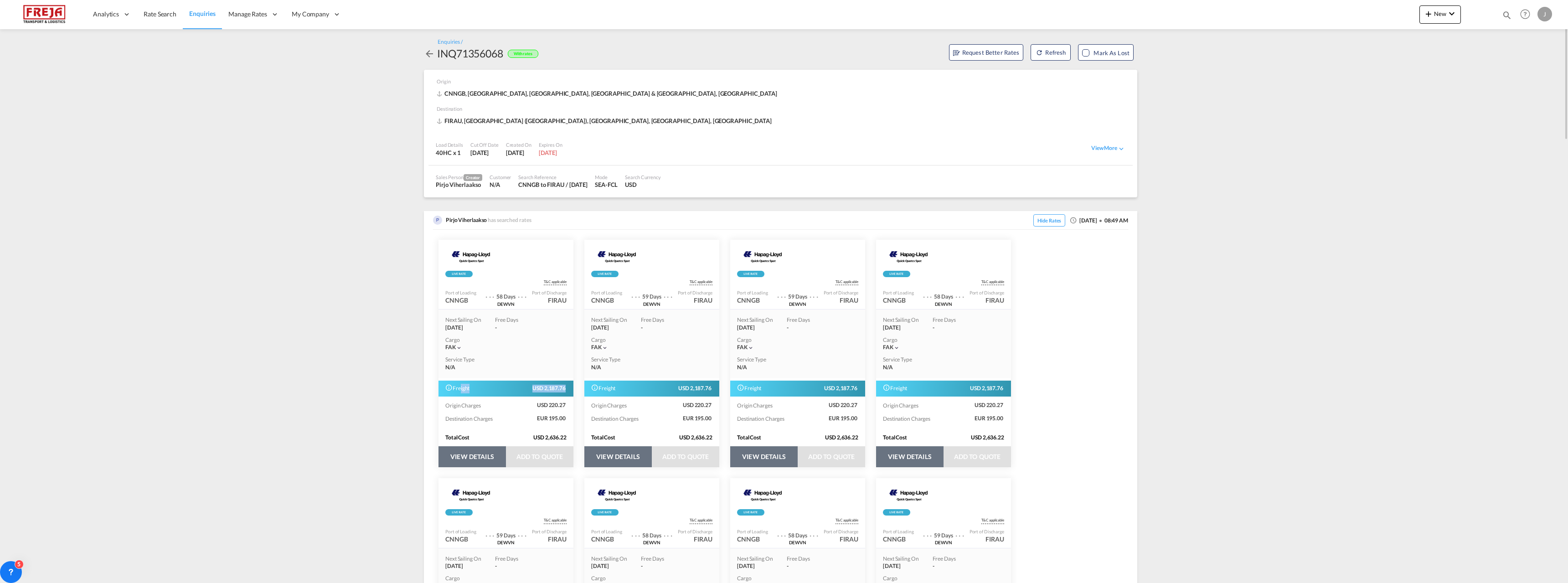
click at [453, 389] on span "Freight" at bounding box center [458, 389] width 25 height 10
drag, startPoint x: 453, startPoint y: 389, endPoint x: 567, endPoint y: 388, distance: 114.0
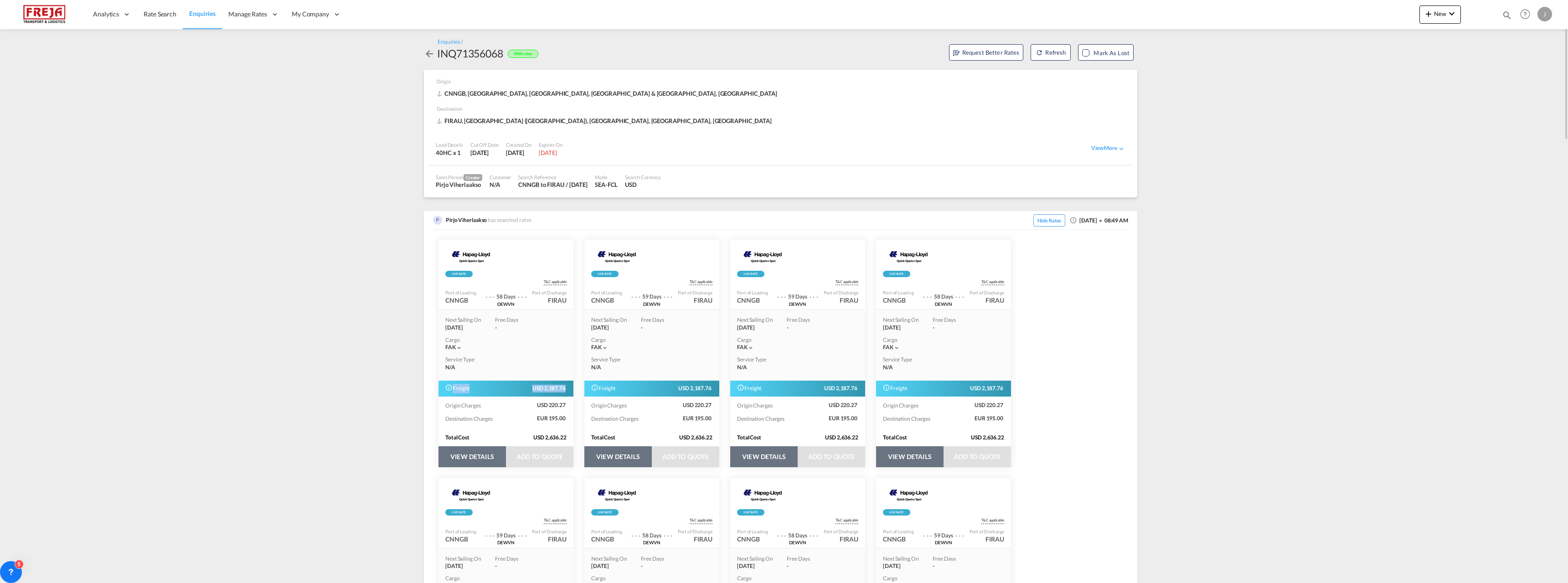
click at [567, 388] on div "Freight USD 2,187.76" at bounding box center [506, 388] width 135 height 16
click at [159, 12] on span "Rate Search" at bounding box center [160, 13] width 33 height 8
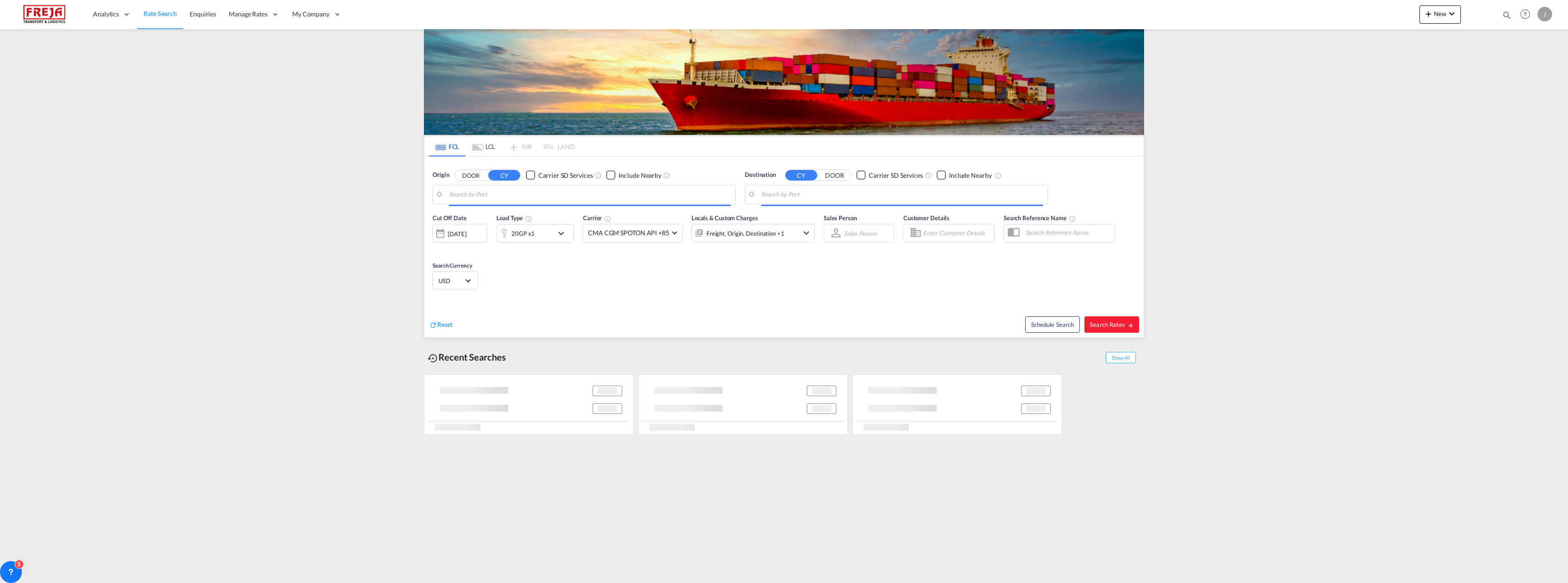
type input "Ningbo, CNNGB"
type input "Raumo (Rauma), [GEOGRAPHIC_DATA]"
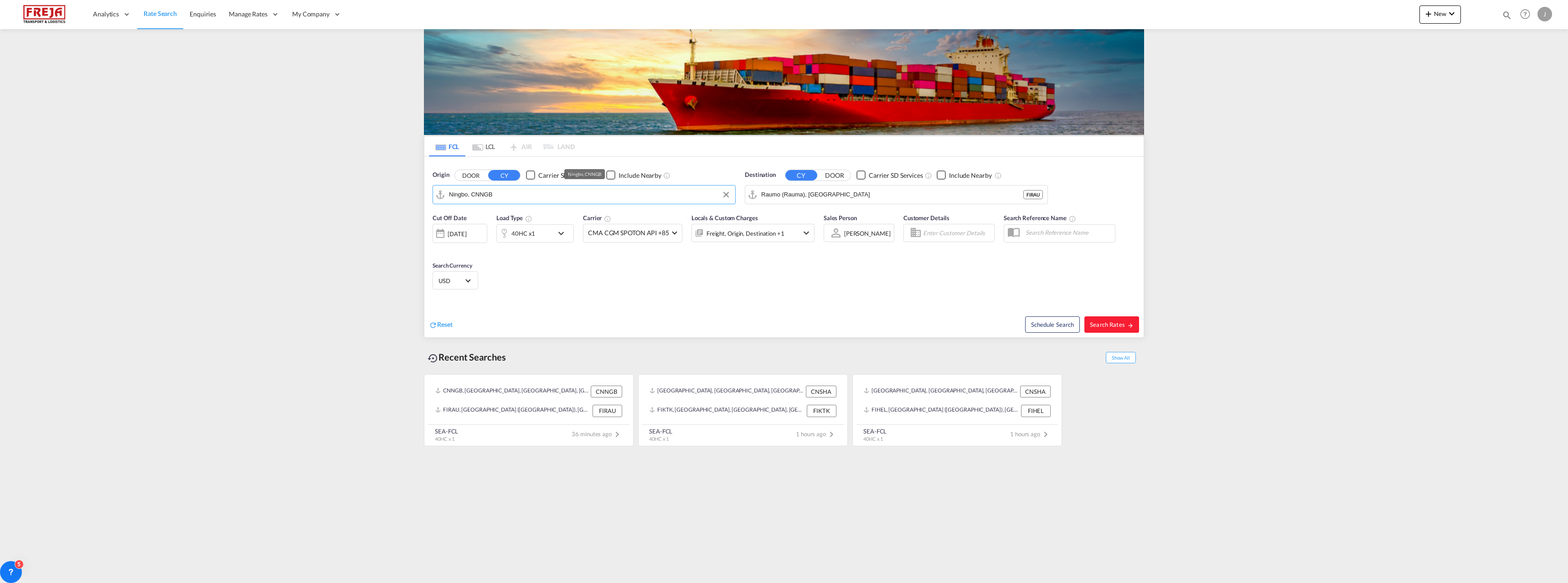
click at [494, 195] on input "Ningbo, CNNGB" at bounding box center [590, 195] width 282 height 13
click at [475, 218] on div "Raumo ( [GEOGRAPHIC_DATA] ) [GEOGRAPHIC_DATA] FIRAU" at bounding box center [519, 219] width 173 height 27
type input "Raumo (Rauma), [GEOGRAPHIC_DATA]"
click at [785, 273] on div "Altamira [GEOGRAPHIC_DATA] MXATM" at bounding box center [831, 274] width 173 height 27
type input "Altamira, MXATM"
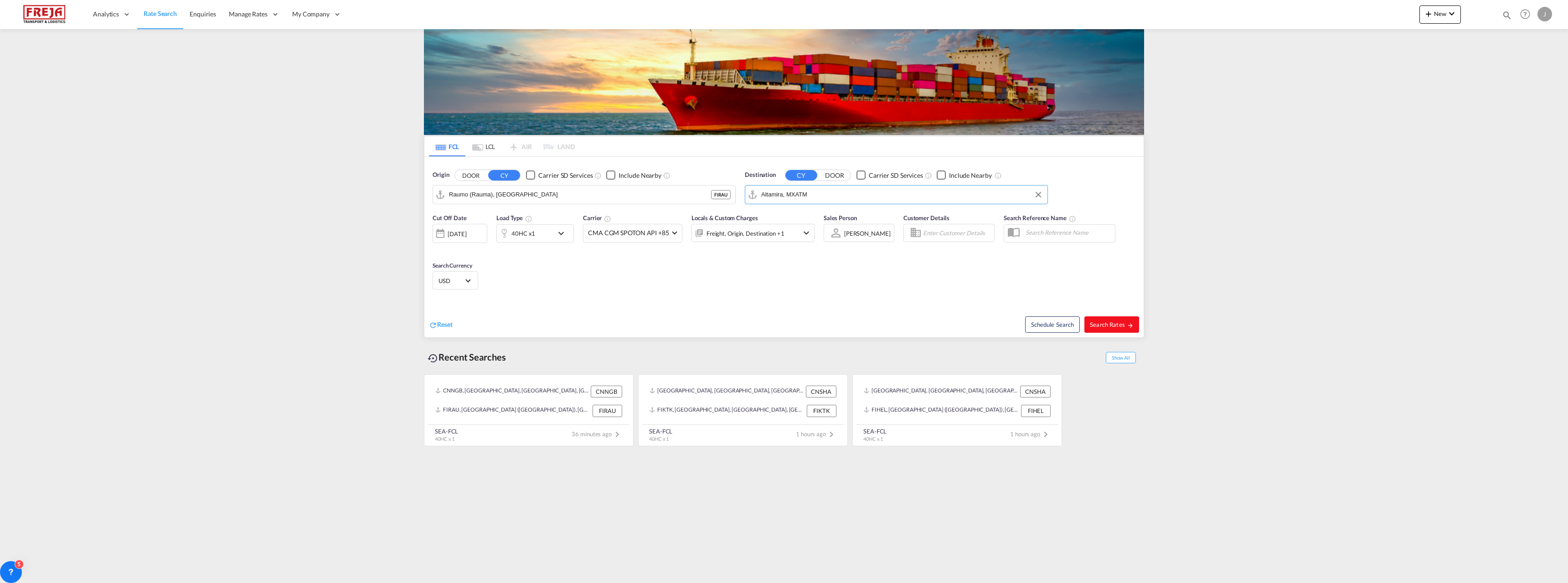
click at [1128, 324] on md-icon "icon-arrow-right" at bounding box center [1130, 325] width 6 height 6
type input "FIRAU to MXATM / [DATE]"
